Goal: Task Accomplishment & Management: Use online tool/utility

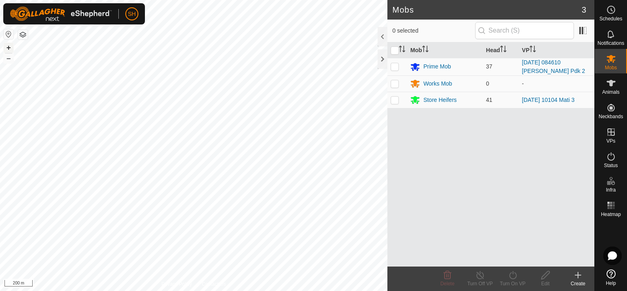
click at [6, 48] on button "+" at bounding box center [9, 48] width 10 height 10
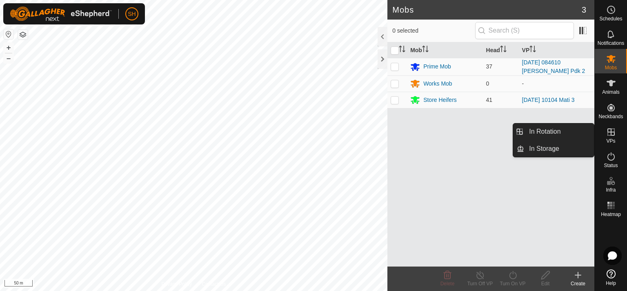
click at [611, 133] on icon at bounding box center [611, 132] width 10 height 10
click at [606, 133] on icon at bounding box center [611, 132] width 10 height 10
click at [552, 130] on link "In Rotation" at bounding box center [559, 132] width 70 height 16
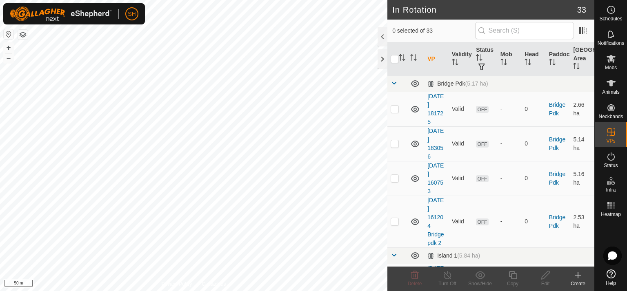
click at [579, 276] on icon at bounding box center [578, 275] width 10 height 10
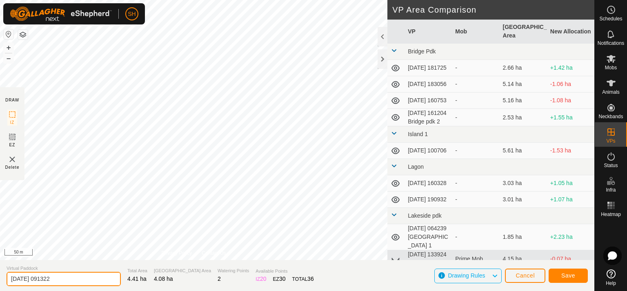
click at [69, 277] on input "[DATE] 091322" at bounding box center [64, 279] width 114 height 14
type input "[DATE] 091322 Mati 3a"
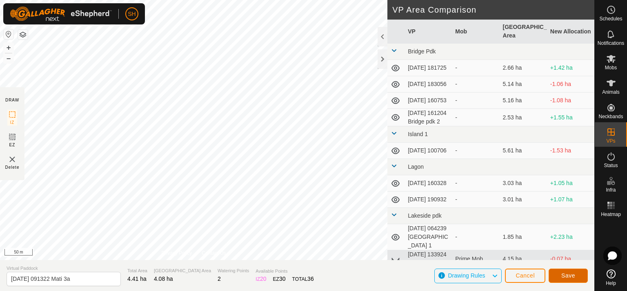
click at [570, 274] on span "Save" at bounding box center [568, 276] width 14 height 7
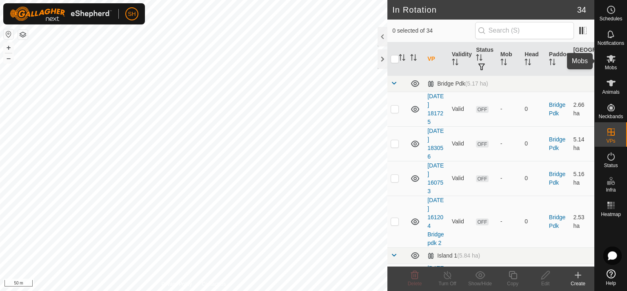
click at [611, 60] on icon at bounding box center [610, 59] width 9 height 8
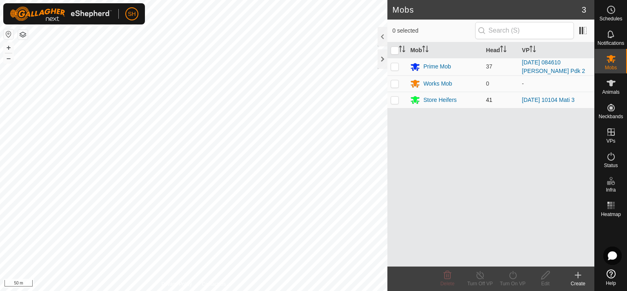
click at [395, 98] on p-checkbox at bounding box center [394, 100] width 8 height 7
checkbox input "true"
click at [512, 274] on icon at bounding box center [513, 275] width 10 height 10
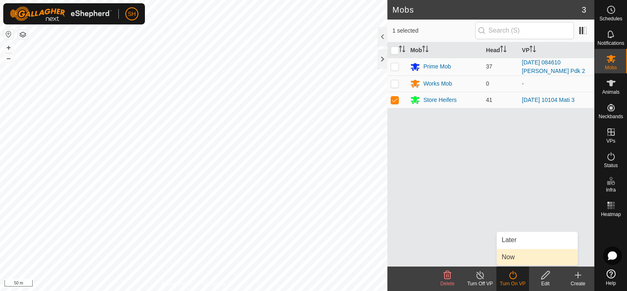
click at [528, 257] on link "Now" at bounding box center [537, 257] width 81 height 16
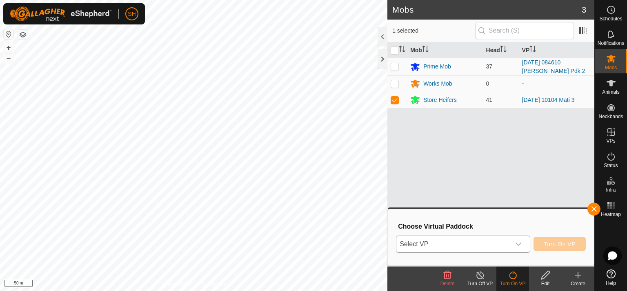
click at [521, 241] on icon "dropdown trigger" at bounding box center [518, 244] width 7 height 7
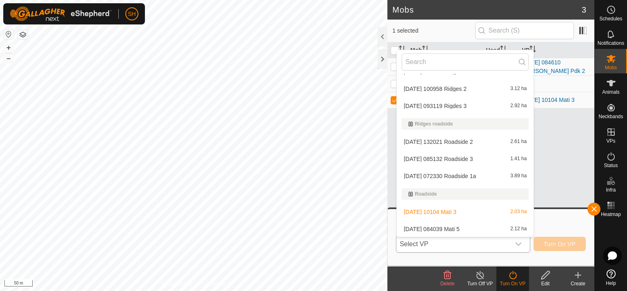
scroll to position [313, 0]
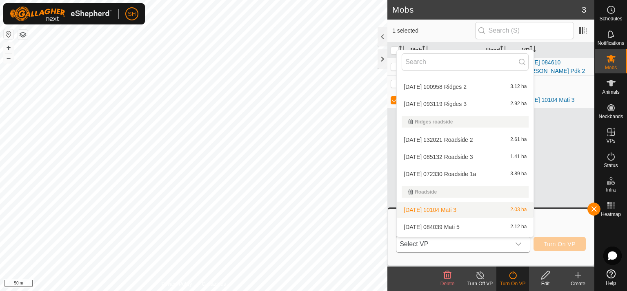
click at [457, 211] on li "[DATE] 10104 Mati 3 2.03 ha" at bounding box center [465, 210] width 137 height 16
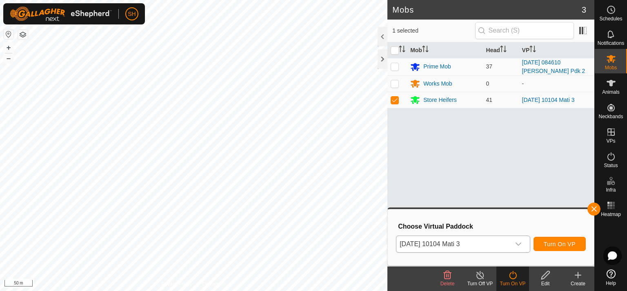
click at [520, 244] on icon "dropdown trigger" at bounding box center [518, 244] width 7 height 7
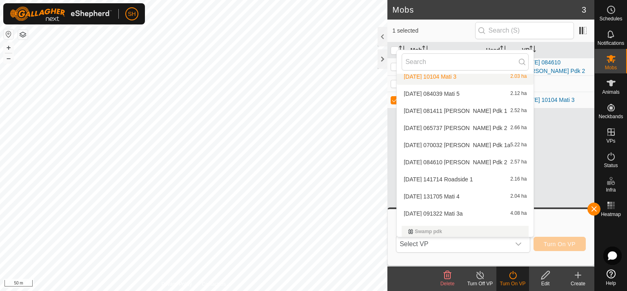
scroll to position [450, 0]
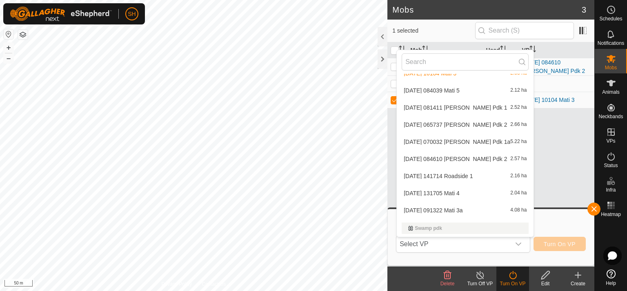
click at [470, 213] on li "[DATE] 091322 Mati 3a 4.08 ha" at bounding box center [465, 210] width 137 height 16
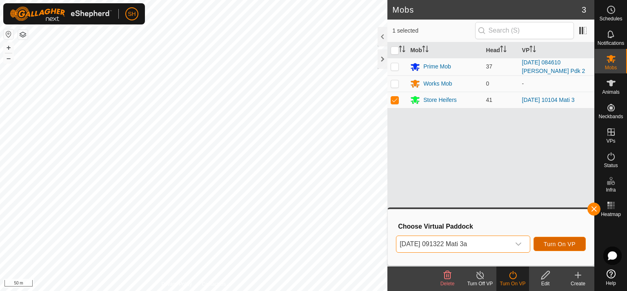
click at [563, 246] on span "Turn On VP" at bounding box center [559, 244] width 32 height 7
